Goal: Task Accomplishment & Management: Use online tool/utility

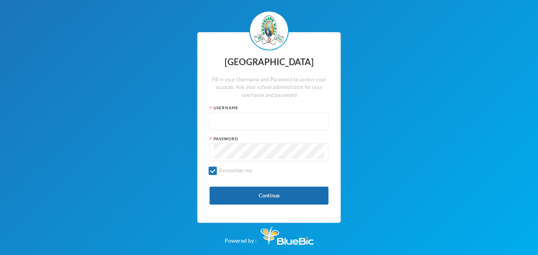
type input "glh23cs24"
click at [268, 193] on button "Continue" at bounding box center [269, 195] width 119 height 18
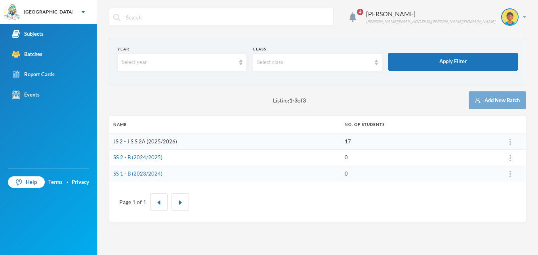
click at [140, 142] on link "JS 2 - J S S 2A (2025/2026)" at bounding box center [145, 141] width 64 height 6
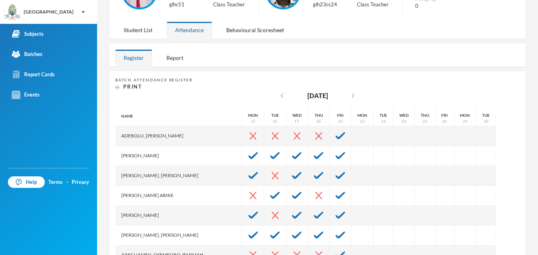
scroll to position [87, 0]
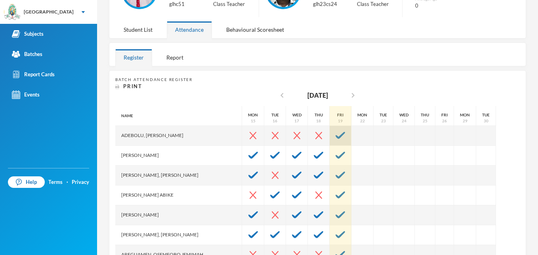
click at [336, 134] on img at bounding box center [341, 135] width 10 height 7
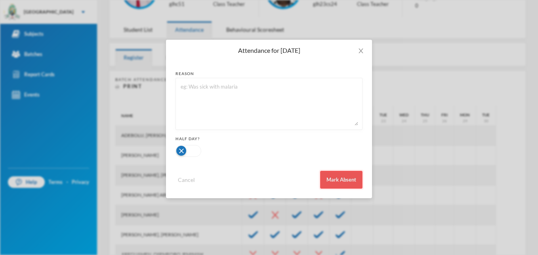
click at [344, 179] on button "Mark Absent" at bounding box center [341, 180] width 42 height 18
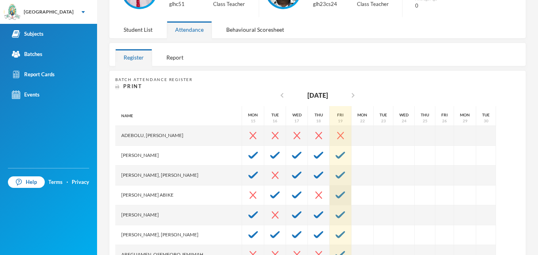
click at [336, 194] on img at bounding box center [341, 194] width 10 height 7
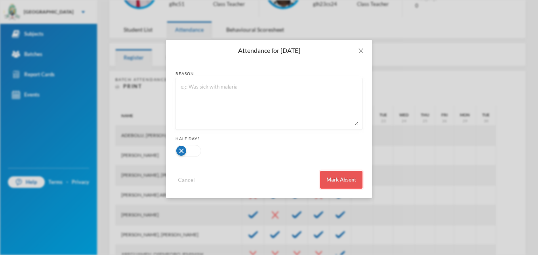
click at [345, 176] on button "Mark Absent" at bounding box center [341, 180] width 42 height 18
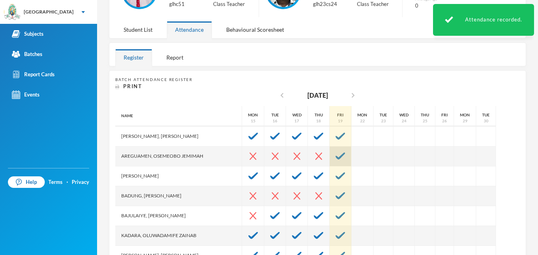
scroll to position [98, 0]
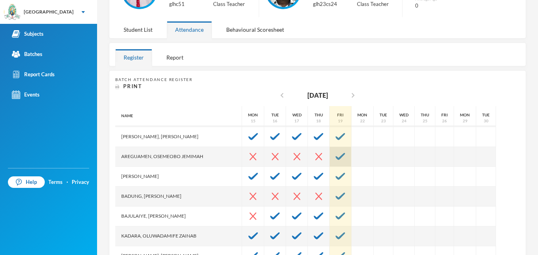
click at [330, 152] on div at bounding box center [341, 157] width 22 height 20
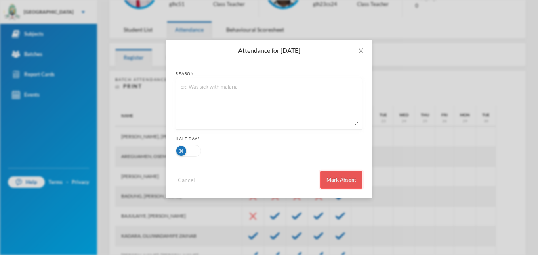
click at [337, 175] on button "Mark Absent" at bounding box center [341, 180] width 42 height 18
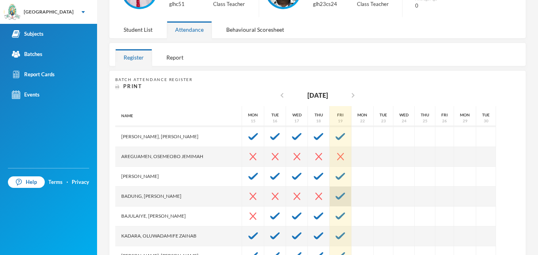
click at [336, 194] on img at bounding box center [341, 195] width 10 height 7
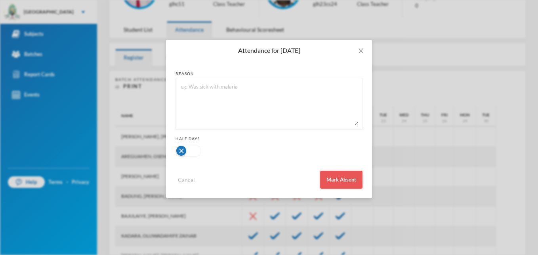
click at [338, 174] on button "Mark Absent" at bounding box center [341, 180] width 42 height 18
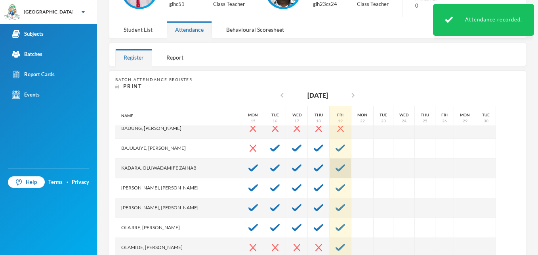
scroll to position [169, 0]
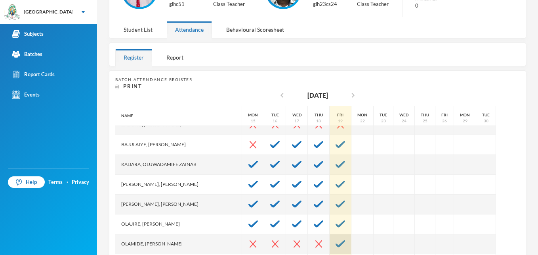
click at [336, 242] on img at bounding box center [341, 243] width 10 height 7
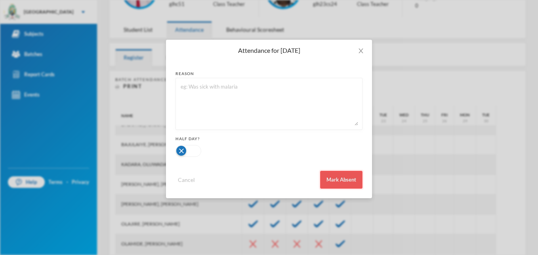
click at [342, 178] on button "Mark Absent" at bounding box center [341, 180] width 42 height 18
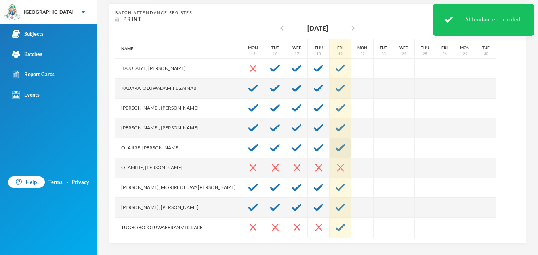
scroll to position [155, 0]
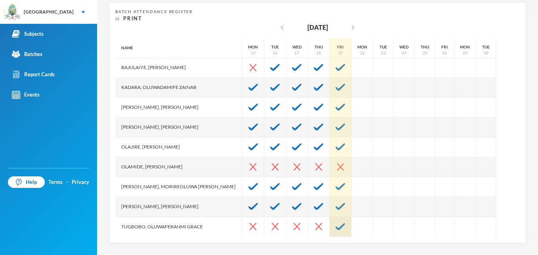
click at [336, 227] on img at bounding box center [341, 226] width 10 height 7
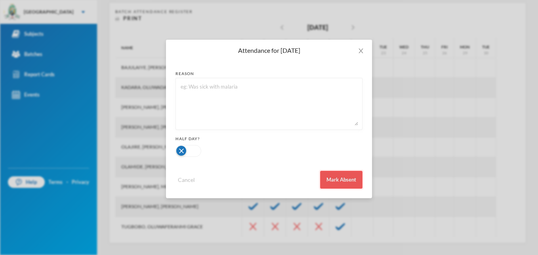
click at [344, 174] on button "Mark Absent" at bounding box center [341, 180] width 42 height 18
